Goal: Task Accomplishment & Management: Use online tool/utility

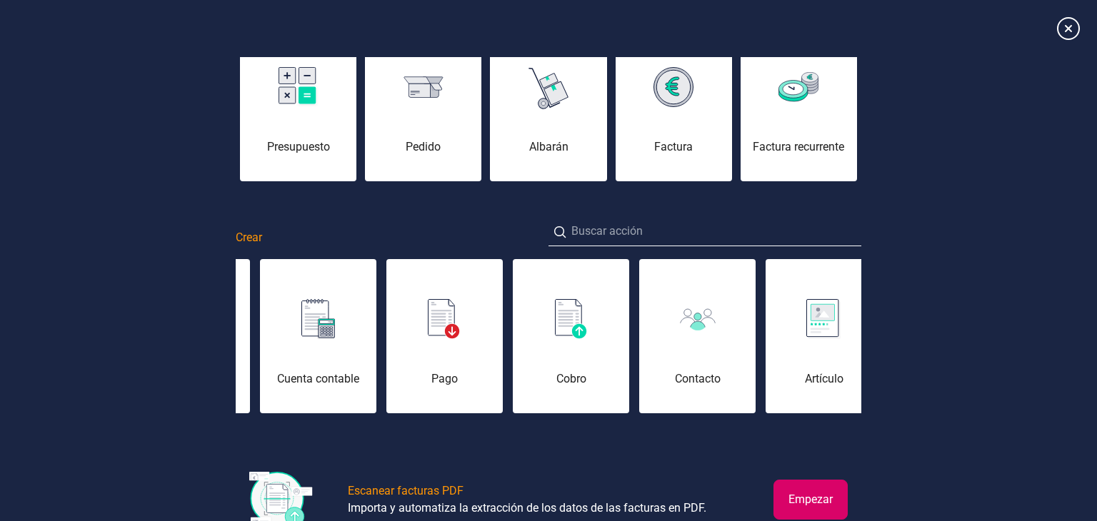
scroll to position [0, 428]
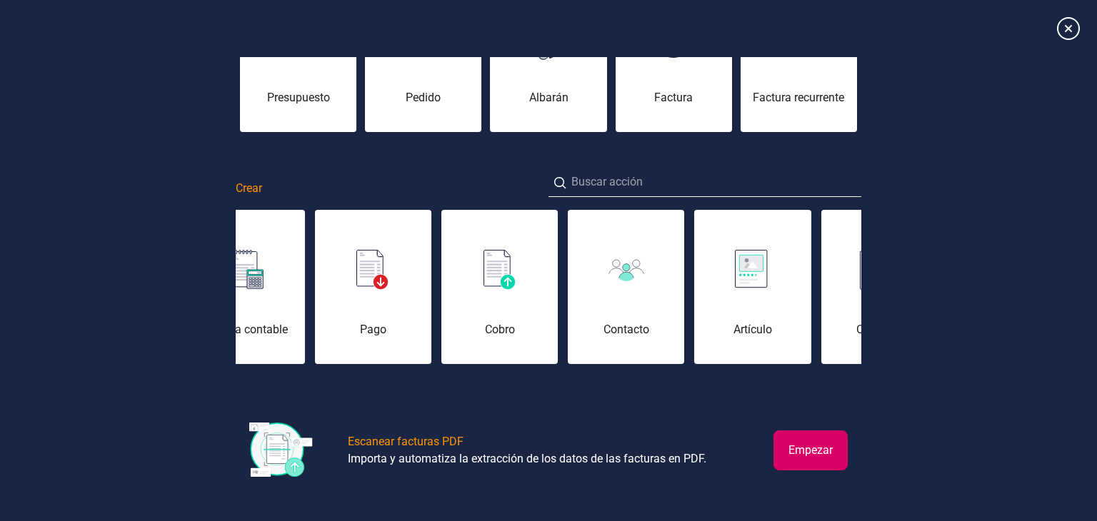
drag, startPoint x: 808, startPoint y: 466, endPoint x: 811, endPoint y: 455, distance: 11.8
click at [809, 460] on button "Empezar" at bounding box center [810, 451] width 74 height 40
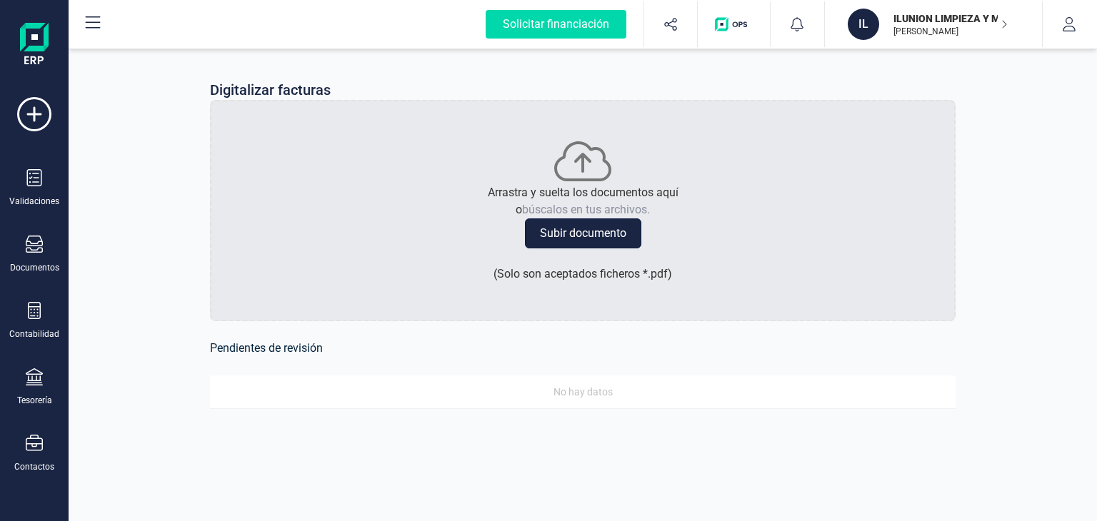
click at [566, 235] on button "Subir documento" at bounding box center [583, 233] width 116 height 30
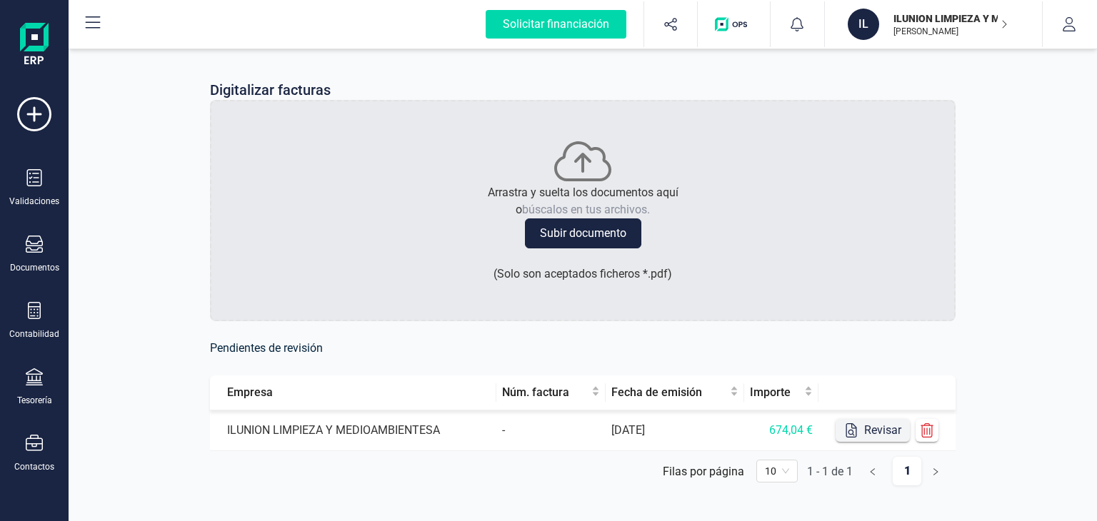
click at [876, 434] on button "Revisar" at bounding box center [872, 430] width 74 height 23
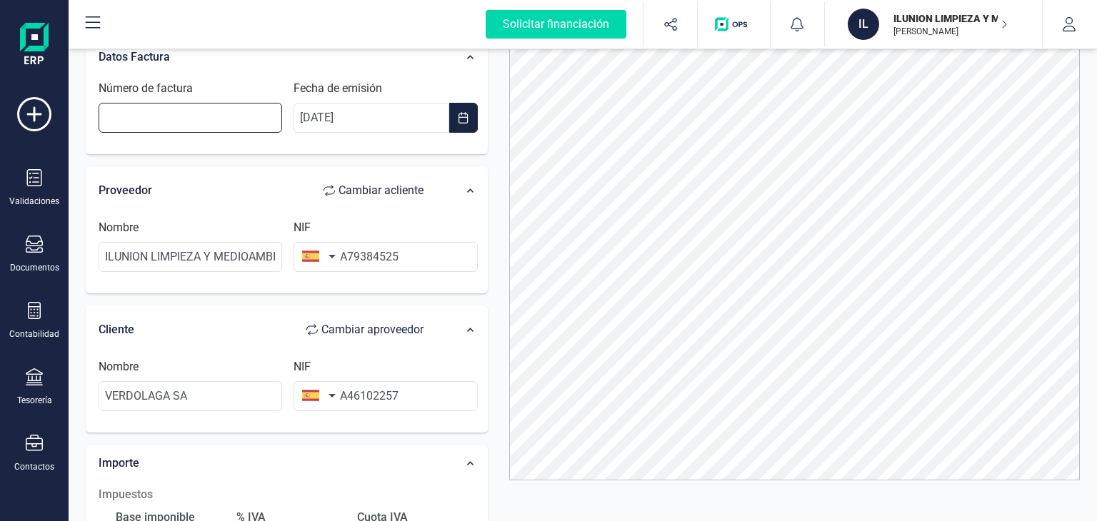
click at [158, 117] on input "Número de factura" at bounding box center [190, 118] width 183 height 30
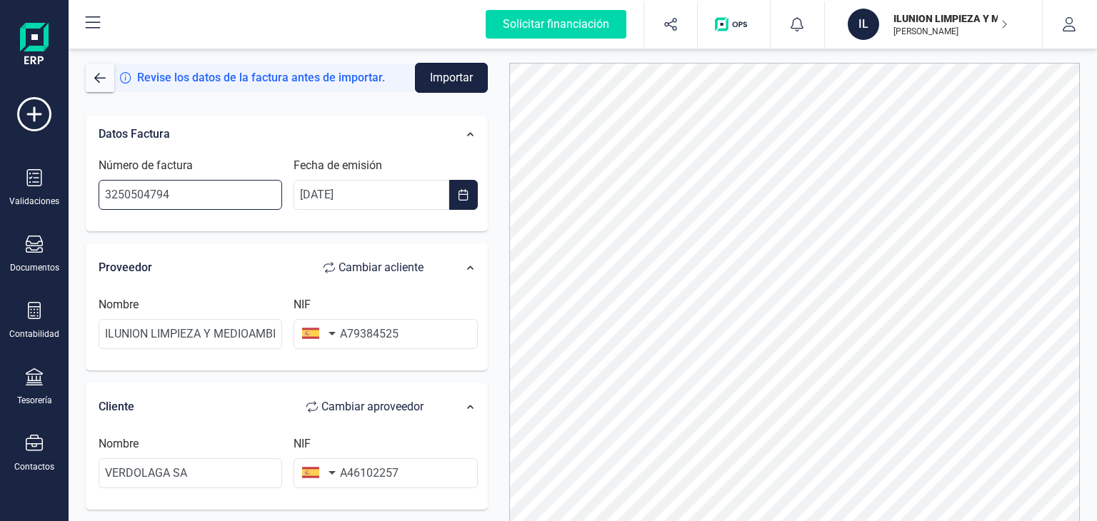
type input "3250504794"
click at [431, 84] on button "Importar" at bounding box center [451, 78] width 73 height 30
